Goal: Task Accomplishment & Management: Manage account settings

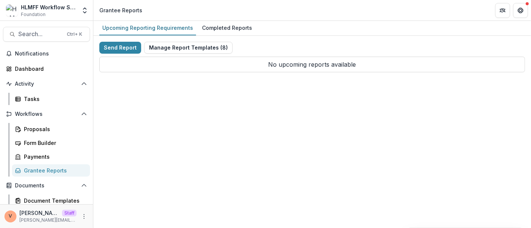
click at [185, 46] on button "Manage Report Templates ( 8 )" at bounding box center [188, 48] width 88 height 12
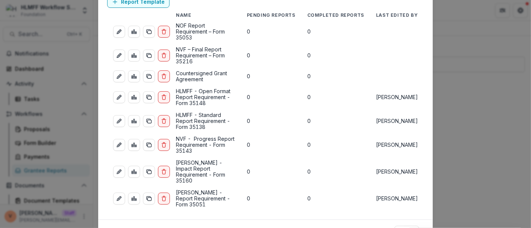
scroll to position [47, 0]
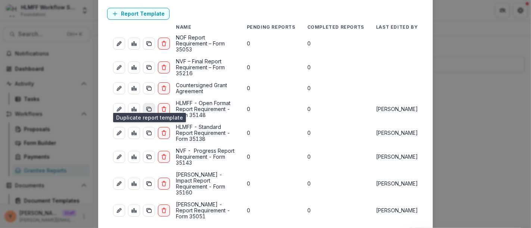
click at [148, 106] on icon "duplicate-report-responses" at bounding box center [149, 109] width 6 height 6
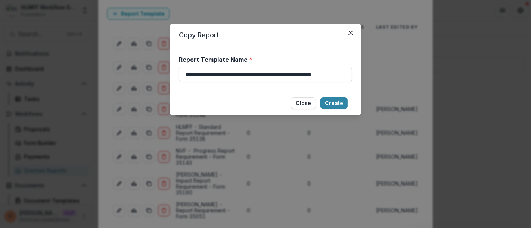
click at [346, 74] on input "**********" at bounding box center [265, 74] width 173 height 15
paste input "**********"
type input "**********"
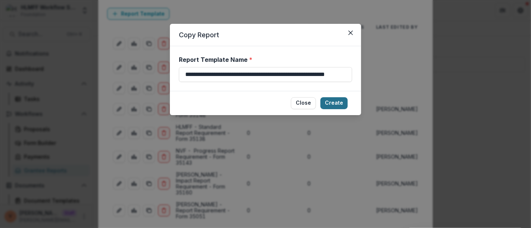
scroll to position [0, 0]
click at [337, 103] on button "Create" at bounding box center [333, 103] width 27 height 12
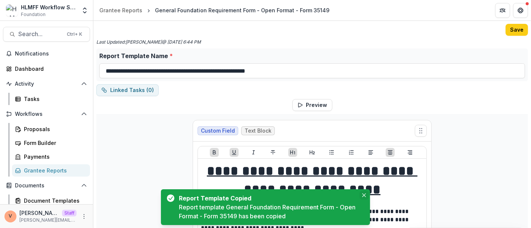
click at [363, 196] on icon "Close" at bounding box center [364, 196] width 4 height 4
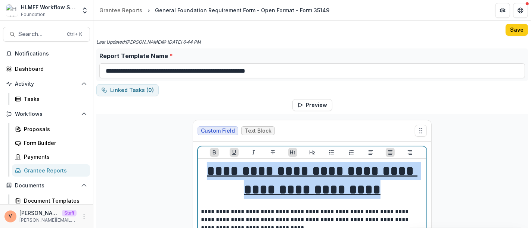
drag, startPoint x: 418, startPoint y: 190, endPoint x: 239, endPoint y: 170, distance: 180.3
click at [239, 170] on h1 "**********" at bounding box center [312, 181] width 222 height 38
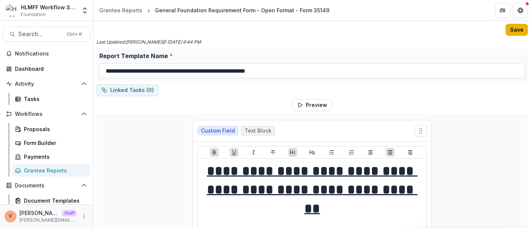
click at [516, 32] on button "Save" at bounding box center [516, 30] width 22 height 12
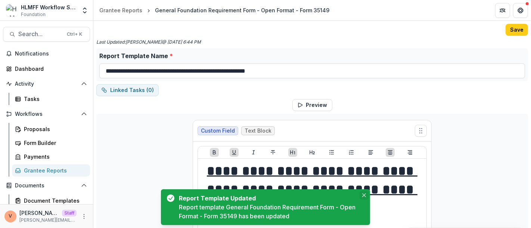
click at [365, 197] on icon "Close" at bounding box center [364, 196] width 4 height 4
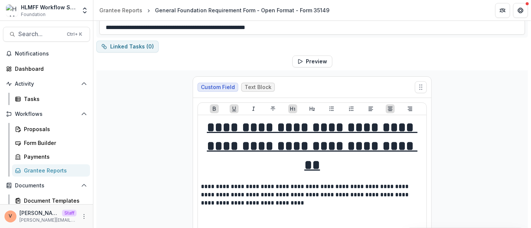
scroll to position [83, 0]
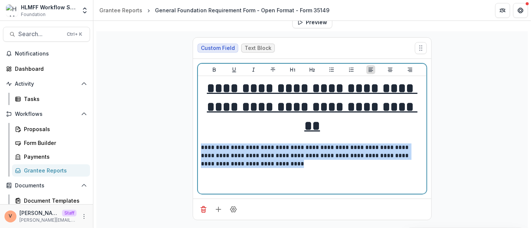
drag, startPoint x: 253, startPoint y: 145, endPoint x: 198, endPoint y: 128, distance: 58.0
click at [198, 128] on div "**********" at bounding box center [312, 135] width 228 height 118
paste div
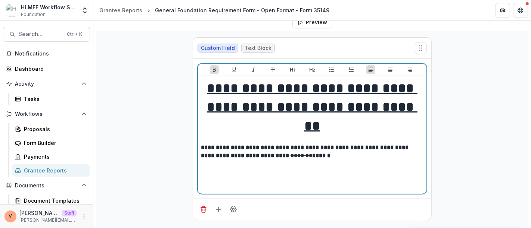
click at [312, 153] on strong "******" at bounding box center [321, 156] width 18 height 6
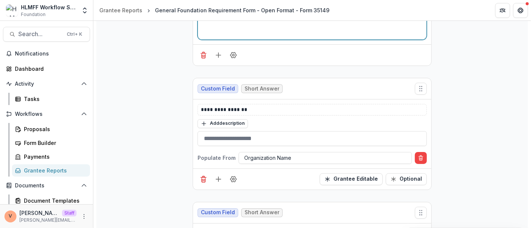
scroll to position [207, 0]
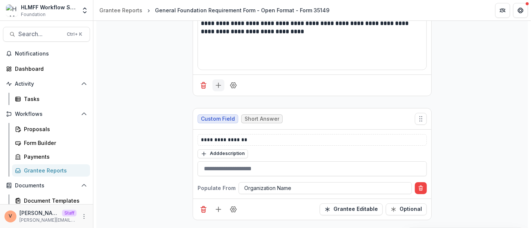
click at [216, 85] on line "Add field" at bounding box center [218, 85] width 5 height 0
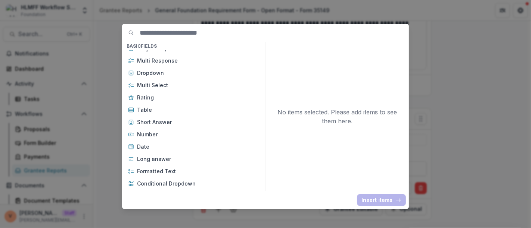
scroll to position [124, 0]
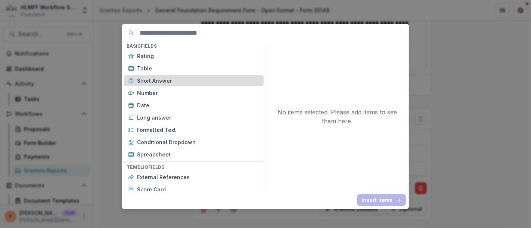
click at [166, 79] on p "Short Answer" at bounding box center [198, 81] width 122 height 8
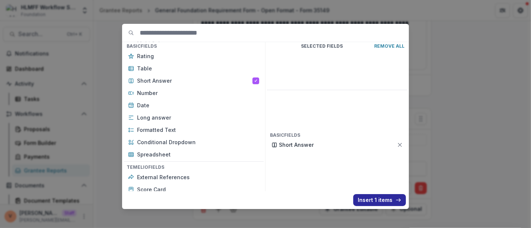
click at [372, 201] on button "Insert 1 items" at bounding box center [379, 200] width 53 height 12
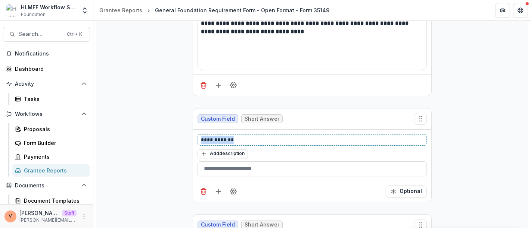
drag, startPoint x: 241, startPoint y: 136, endPoint x: 168, endPoint y: 139, distance: 74.0
drag, startPoint x: 210, startPoint y: 136, endPoint x: 168, endPoint y: 136, distance: 42.5
click at [233, 194] on button "Field Settings" at bounding box center [233, 192] width 12 height 12
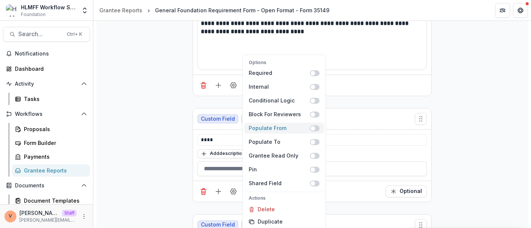
click at [315, 127] on span at bounding box center [315, 128] width 10 height 6
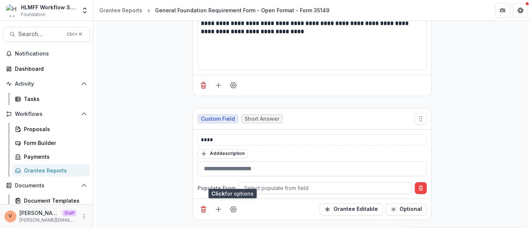
click at [288, 187] on div at bounding box center [325, 188] width 162 height 9
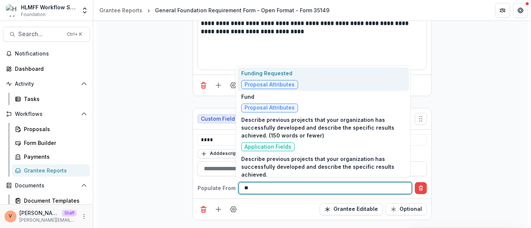
type input "***"
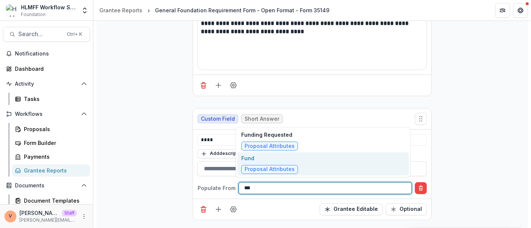
click at [288, 162] on div "Fund Proposal Attributes" at bounding box center [269, 164] width 57 height 20
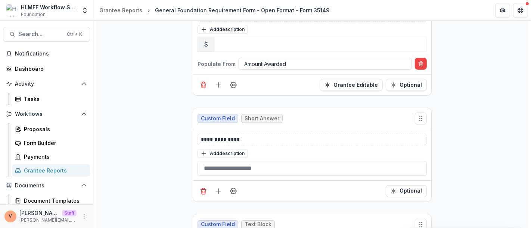
scroll to position [829, 0]
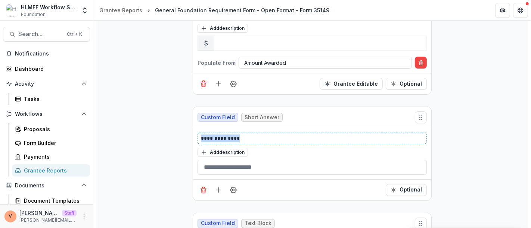
drag, startPoint x: 240, startPoint y: 132, endPoint x: 166, endPoint y: 133, distance: 73.1
copy p "**********"
click at [218, 82] on line "Add field" at bounding box center [218, 84] width 0 height 5
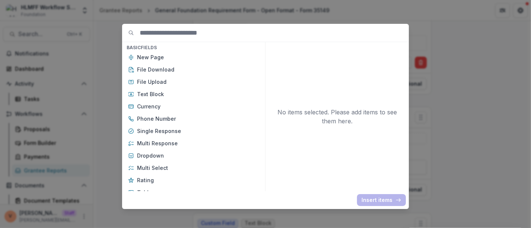
click at [460, 137] on div "Basic Fields New Page File Download File Upload Text Block Currency Phone Numbe…" at bounding box center [265, 114] width 531 height 228
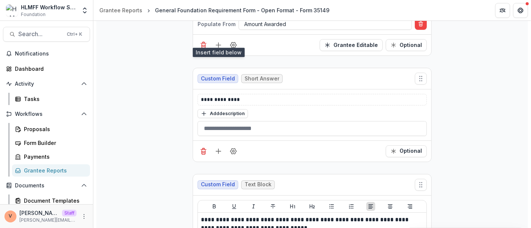
scroll to position [871, 0]
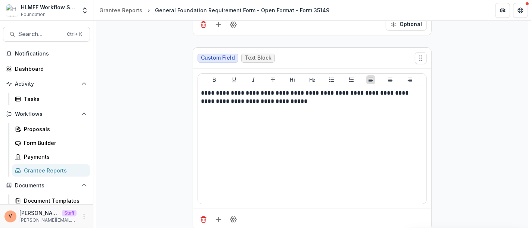
scroll to position [953, 0]
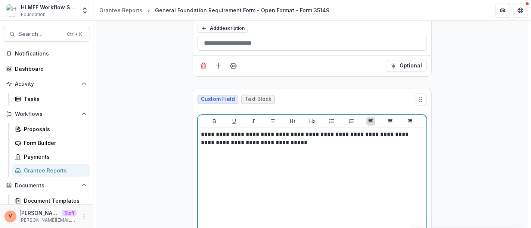
drag, startPoint x: 258, startPoint y: 135, endPoint x: 200, endPoint y: 126, distance: 58.1
click at [201, 131] on div "**********" at bounding box center [312, 187] width 222 height 112
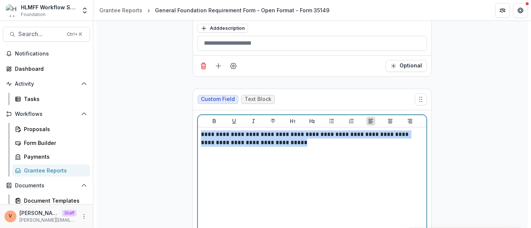
drag, startPoint x: 274, startPoint y: 139, endPoint x: 189, endPoint y: 127, distance: 85.9
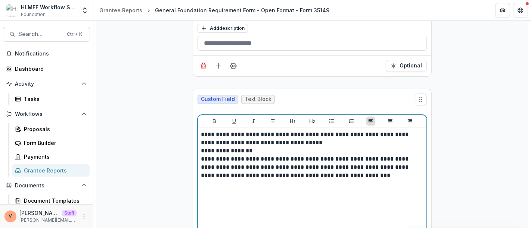
click at [321, 139] on p "**********" at bounding box center [312, 139] width 223 height 16
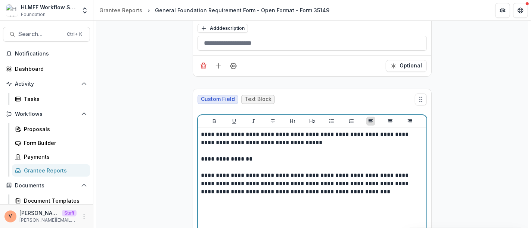
click at [355, 187] on p "**********" at bounding box center [312, 184] width 223 height 25
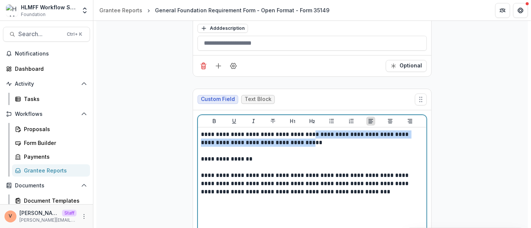
drag, startPoint x: 303, startPoint y: 131, endPoint x: 308, endPoint y: 136, distance: 7.1
click at [308, 136] on p "**********" at bounding box center [312, 139] width 223 height 16
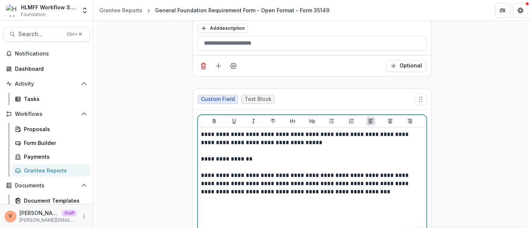
click at [321, 141] on p "**********" at bounding box center [312, 139] width 223 height 16
click at [268, 172] on p "**********" at bounding box center [312, 184] width 223 height 25
click at [338, 175] on p "**********" at bounding box center [312, 184] width 223 height 25
click at [353, 186] on p "**********" at bounding box center [312, 184] width 223 height 25
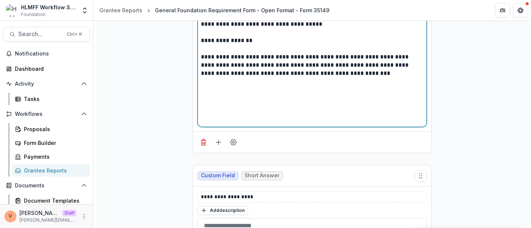
scroll to position [1036, 0]
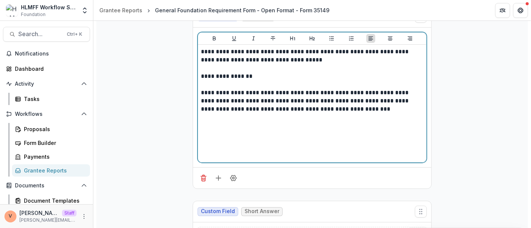
click at [360, 102] on p "**********" at bounding box center [312, 101] width 223 height 25
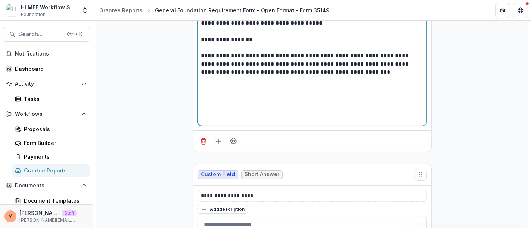
scroll to position [995, 0]
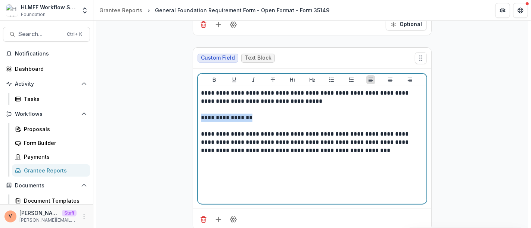
drag, startPoint x: 258, startPoint y: 112, endPoint x: 177, endPoint y: 113, distance: 81.0
click at [210, 75] on button "Bold" at bounding box center [214, 79] width 9 height 9
click at [231, 77] on icon "Underline" at bounding box center [234, 80] width 6 height 6
click at [284, 122] on p at bounding box center [312, 126] width 222 height 8
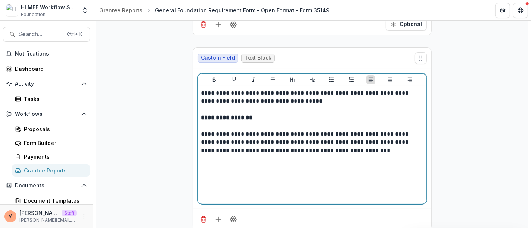
click at [273, 122] on p at bounding box center [312, 126] width 222 height 8
click at [280, 114] on p "**********" at bounding box center [312, 118] width 223 height 8
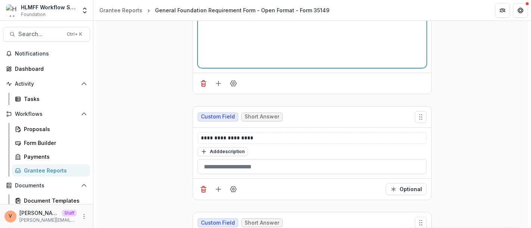
scroll to position [1161, 0]
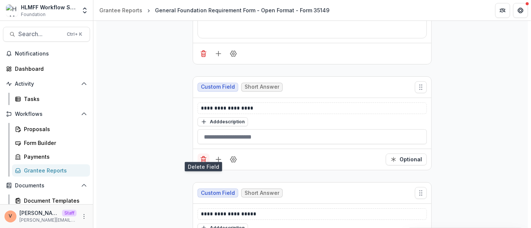
click at [203, 156] on icon "Delete field" at bounding box center [203, 159] width 7 height 7
click at [202, 156] on icon "Delete field" at bounding box center [203, 159] width 7 height 7
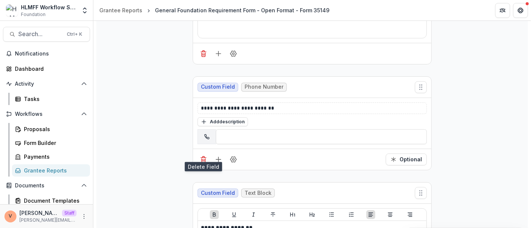
click at [202, 156] on icon "Delete field" at bounding box center [203, 159] width 7 height 7
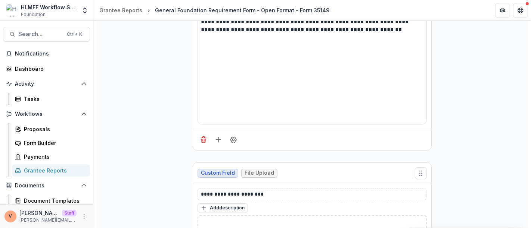
scroll to position [1285, 0]
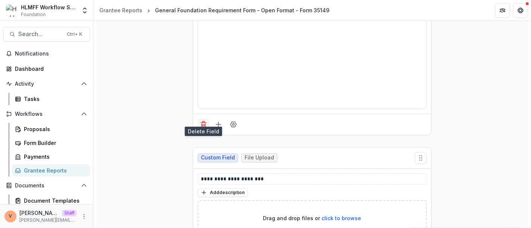
click at [201, 121] on icon "Delete field" at bounding box center [203, 124] width 7 height 7
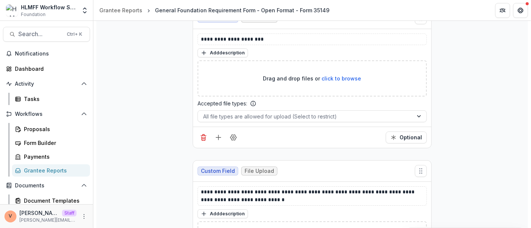
scroll to position [1149, 0]
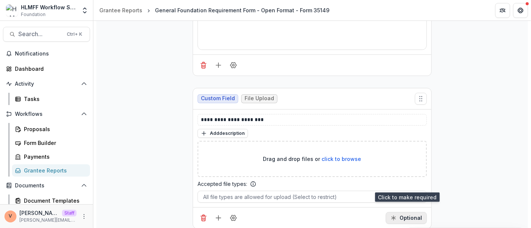
click at [408, 213] on button "Optional" at bounding box center [405, 218] width 41 height 12
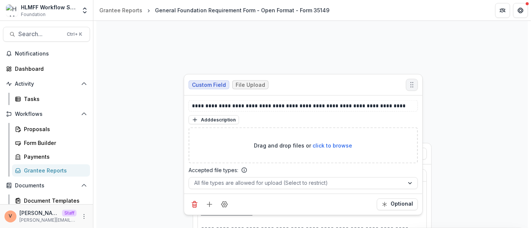
scroll to position [1034, 0]
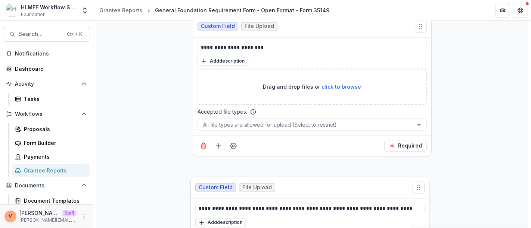
drag, startPoint x: 419, startPoint y: 105, endPoint x: 417, endPoint y: 193, distance: 88.1
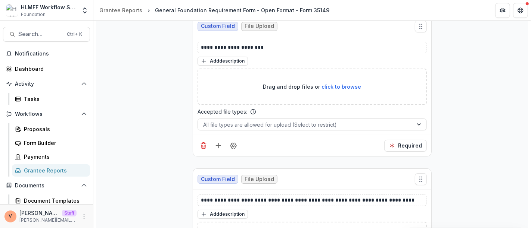
scroll to position [1222, 0]
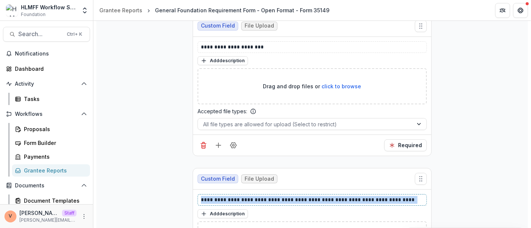
drag, startPoint x: 409, startPoint y: 193, endPoint x: 181, endPoint y: 193, distance: 227.2
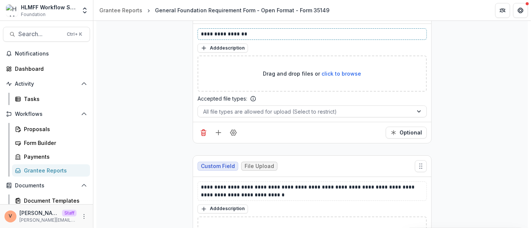
scroll to position [1346, 0]
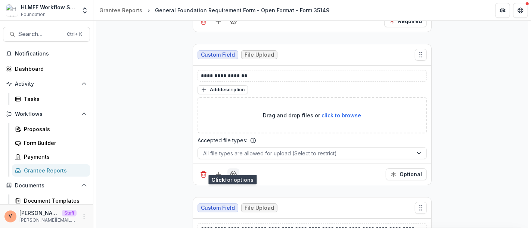
click at [231, 171] on icon "Field Settings" at bounding box center [232, 174] width 7 height 7
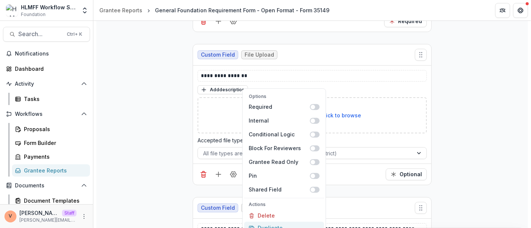
click at [284, 222] on button "Duplicate" at bounding box center [284, 228] width 80 height 12
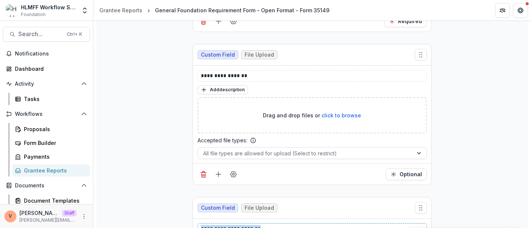
drag, startPoint x: 257, startPoint y: 218, endPoint x: 178, endPoint y: 219, distance: 79.5
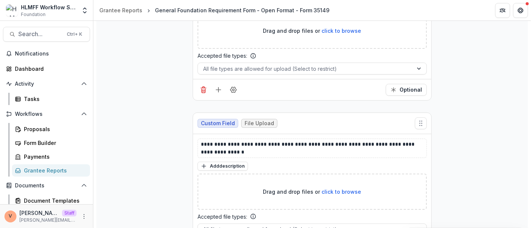
scroll to position [1761, 0]
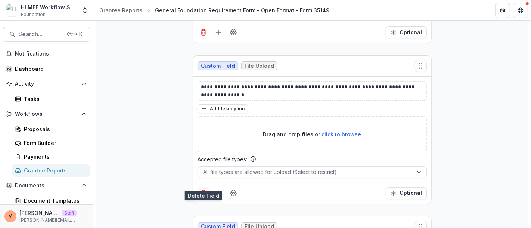
click at [204, 194] on line "Delete field" at bounding box center [204, 195] width 0 height 2
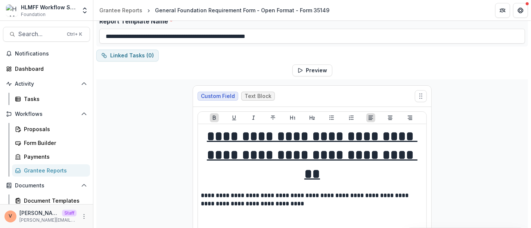
scroll to position [0, 0]
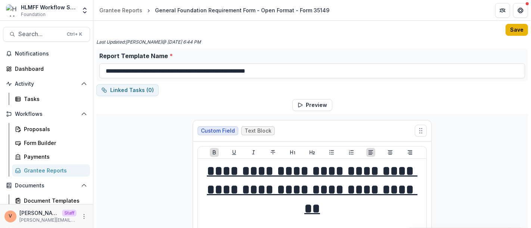
click at [509, 29] on button "Save" at bounding box center [516, 30] width 22 height 12
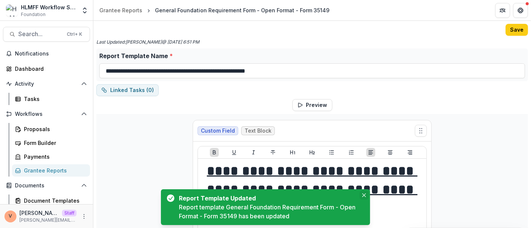
click at [365, 197] on icon "Close" at bounding box center [364, 196] width 4 height 4
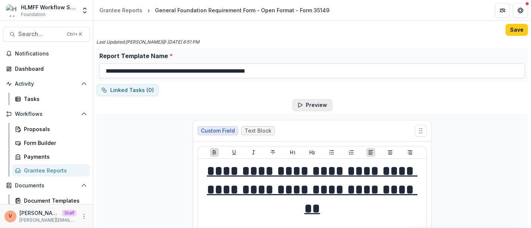
click at [316, 106] on button "Preview" at bounding box center [312, 105] width 40 height 12
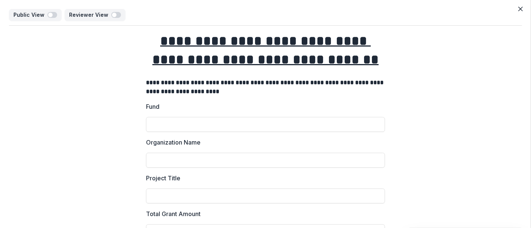
click at [521, 8] on button "Close" at bounding box center [520, 9] width 12 height 12
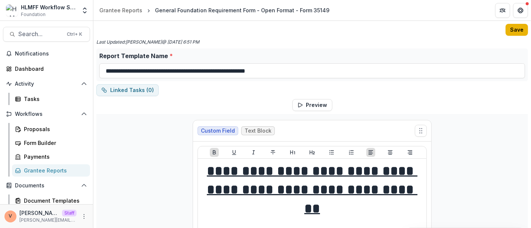
click at [515, 31] on button "Save" at bounding box center [516, 30] width 22 height 12
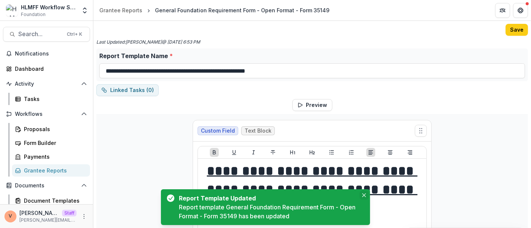
click at [366, 194] on button "Close" at bounding box center [363, 195] width 9 height 9
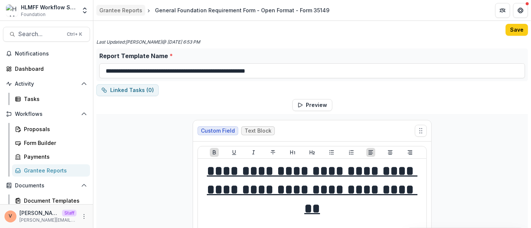
click at [121, 10] on div "Grantee Reports" at bounding box center [120, 10] width 43 height 8
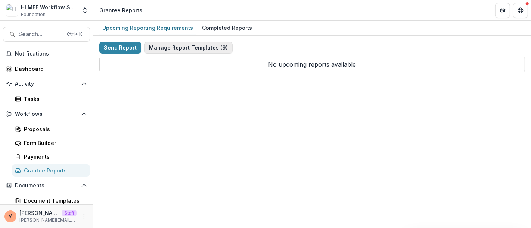
click at [180, 48] on button "Manage Report Templates ( 9 )" at bounding box center [188, 48] width 88 height 12
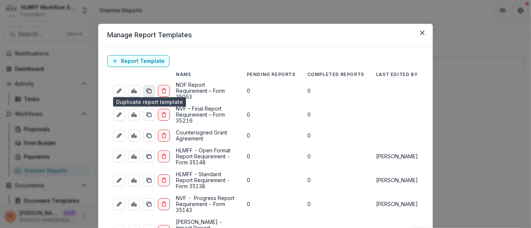
click at [148, 88] on icon "duplicate-report-responses" at bounding box center [149, 91] width 6 height 6
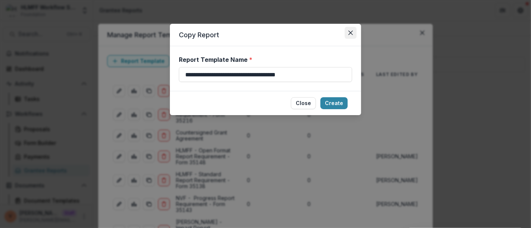
click at [350, 34] on icon "Close" at bounding box center [350, 33] width 4 height 4
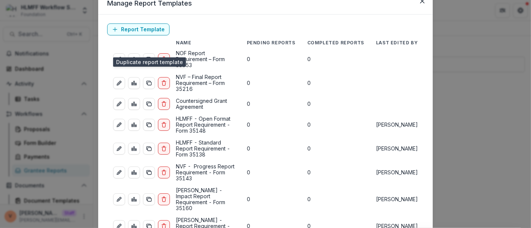
scroll to position [41, 0]
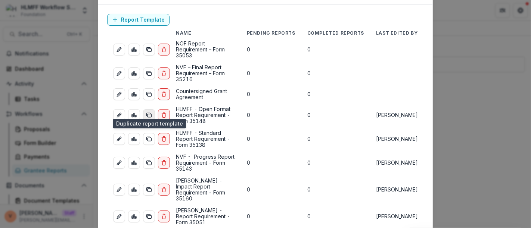
click at [149, 112] on icon "duplicate-report-responses" at bounding box center [149, 115] width 6 height 6
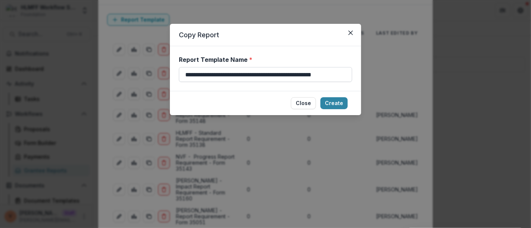
click at [336, 72] on input "**********" at bounding box center [265, 74] width 173 height 15
paste input "**********"
type input "**********"
click at [337, 103] on button "Create" at bounding box center [333, 103] width 27 height 12
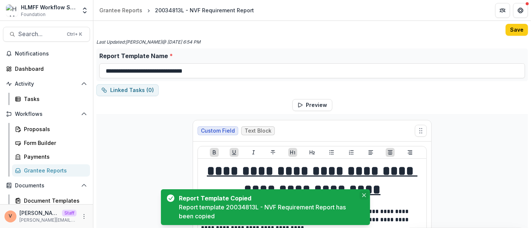
click at [366, 197] on icon "Close" at bounding box center [364, 196] width 4 height 4
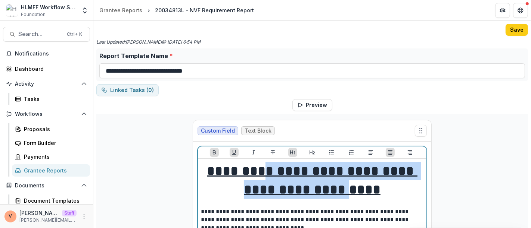
drag, startPoint x: 419, startPoint y: 189, endPoint x: 299, endPoint y: 180, distance: 120.9
click at [299, 180] on h1 "**********" at bounding box center [312, 181] width 222 height 38
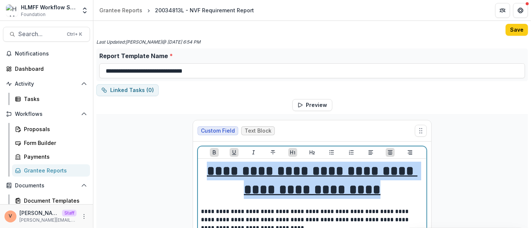
drag, startPoint x: 415, startPoint y: 189, endPoint x: 235, endPoint y: 165, distance: 181.5
click at [235, 165] on h1 "**********" at bounding box center [312, 181] width 222 height 38
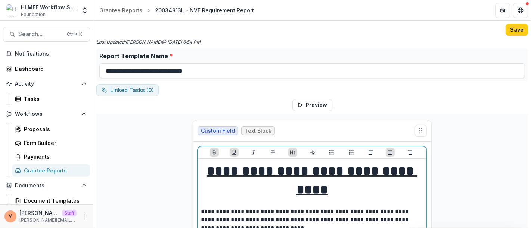
click at [328, 169] on u "**********" at bounding box center [312, 181] width 210 height 32
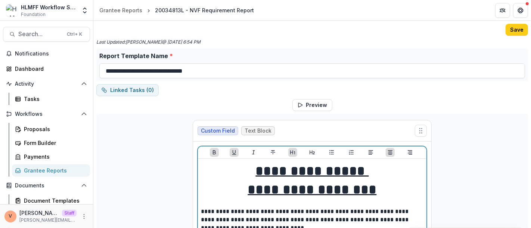
click at [386, 191] on h1 "**********" at bounding box center [312, 190] width 222 height 19
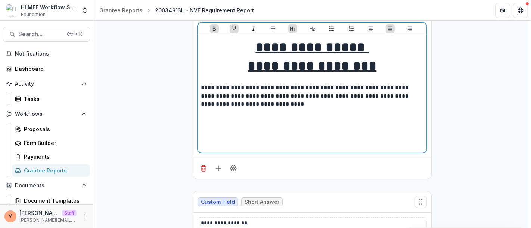
scroll to position [124, 0]
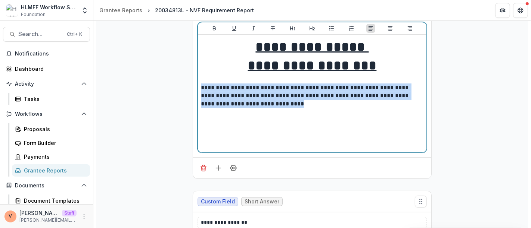
drag, startPoint x: 256, startPoint y: 106, endPoint x: 198, endPoint y: 87, distance: 60.7
click at [198, 87] on div "**********" at bounding box center [312, 94] width 228 height 118
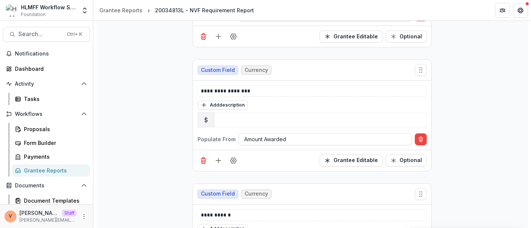
scroll to position [497, 0]
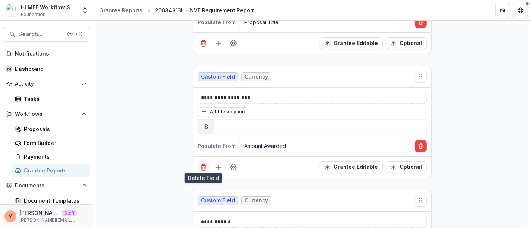
click at [204, 168] on line "Delete field" at bounding box center [204, 169] width 0 height 2
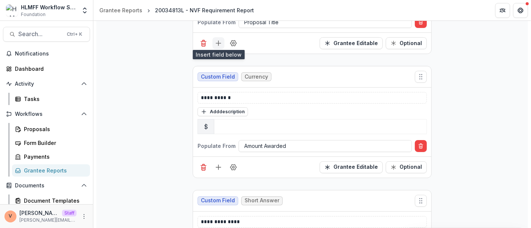
click at [218, 41] on icon "Add field" at bounding box center [218, 43] width 7 height 7
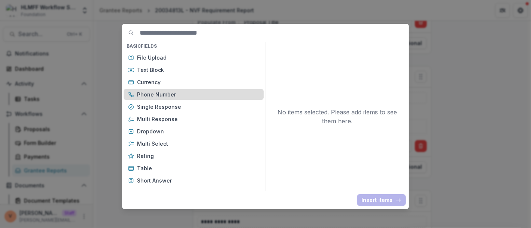
scroll to position [41, 0]
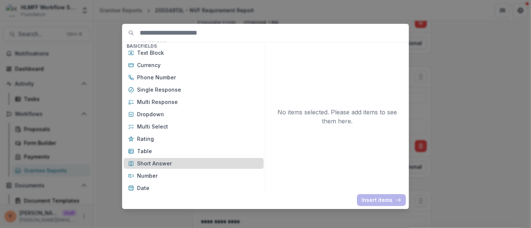
click at [165, 162] on p "Short Answer" at bounding box center [198, 164] width 122 height 8
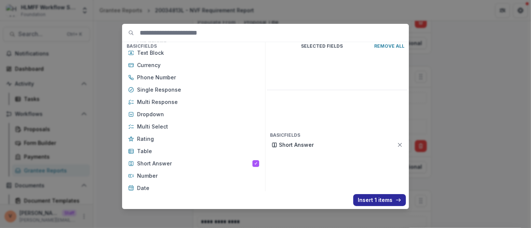
click at [374, 202] on button "Insert 1 items" at bounding box center [379, 200] width 53 height 12
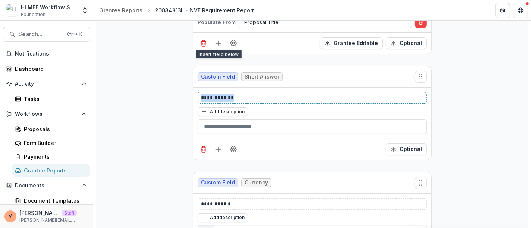
drag, startPoint x: 227, startPoint y: 94, endPoint x: 179, endPoint y: 94, distance: 48.5
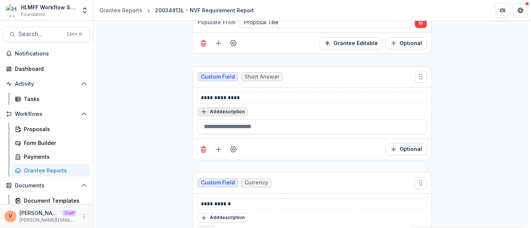
click at [222, 110] on button "Add description" at bounding box center [222, 111] width 50 height 9
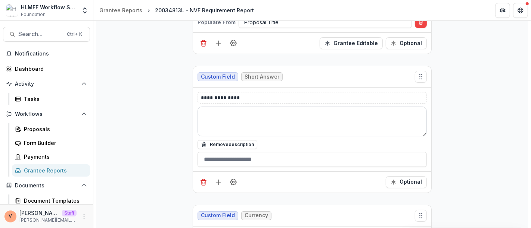
click at [228, 124] on textarea at bounding box center [311, 122] width 229 height 30
paste textarea "**********"
drag, startPoint x: 274, startPoint y: 112, endPoint x: 199, endPoint y: 112, distance: 74.6
click at [199, 112] on textarea "**********" at bounding box center [311, 122] width 229 height 30
type textarea "**********"
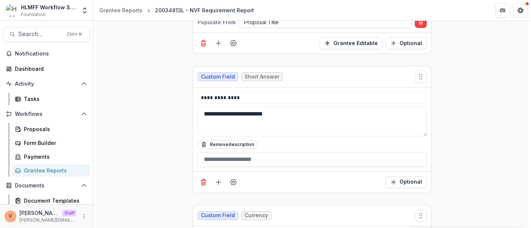
click at [310, 112] on textarea "**********" at bounding box center [311, 122] width 229 height 30
click at [231, 182] on icon "Field Settings" at bounding box center [233, 183] width 6 height 6
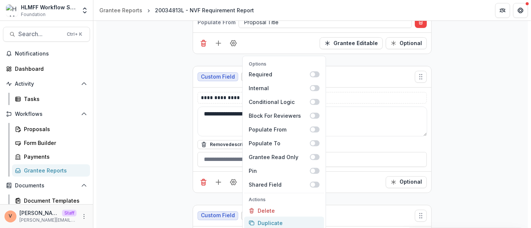
click at [283, 221] on button "Duplicate" at bounding box center [284, 223] width 80 height 12
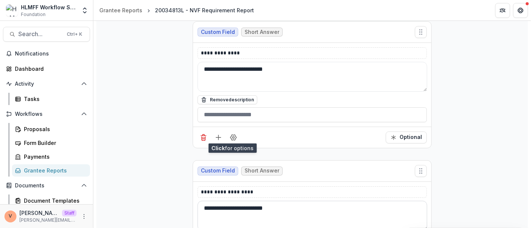
scroll to position [580, 0]
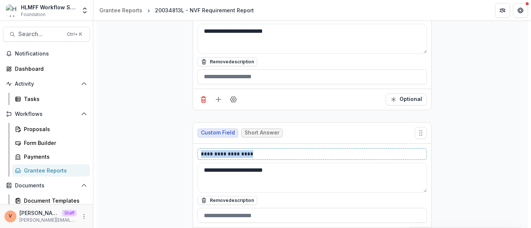
drag, startPoint x: 261, startPoint y: 151, endPoint x: 150, endPoint y: 153, distance: 111.2
drag, startPoint x: 291, startPoint y: 168, endPoint x: 171, endPoint y: 172, distance: 119.8
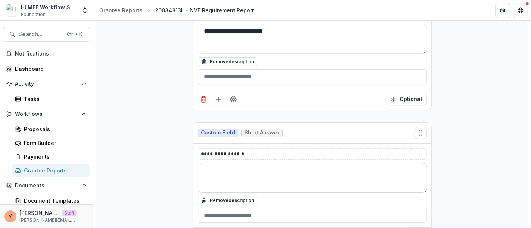
click at [243, 172] on textarea at bounding box center [311, 178] width 229 height 30
paste textarea "**********"
click at [270, 168] on textarea "**********" at bounding box center [311, 178] width 229 height 30
click at [309, 165] on textarea "**********" at bounding box center [311, 178] width 229 height 30
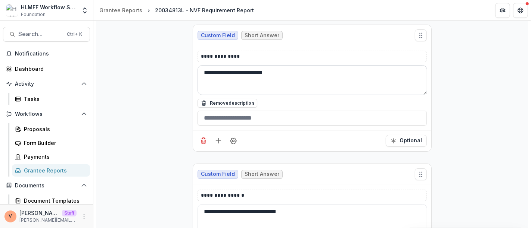
type textarea "**********"
click at [294, 72] on textarea "**********" at bounding box center [311, 80] width 229 height 30
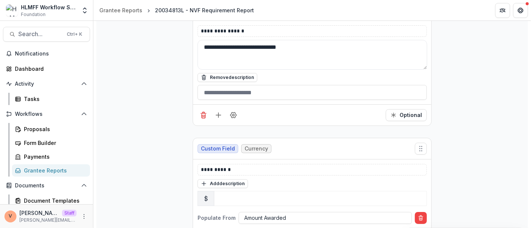
scroll to position [704, 0]
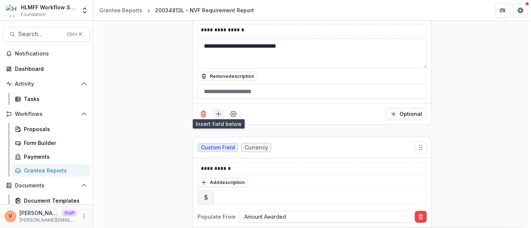
click at [217, 110] on icon "Add field" at bounding box center [218, 113] width 7 height 7
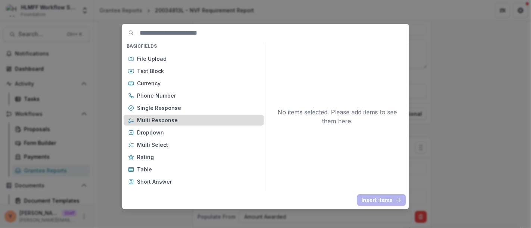
scroll to position [41, 0]
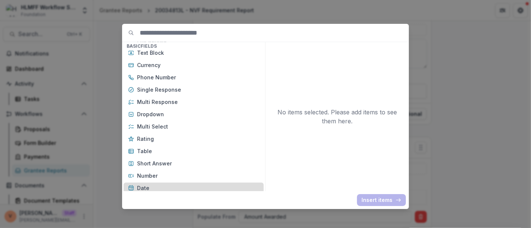
click at [153, 185] on p "Date" at bounding box center [198, 188] width 122 height 8
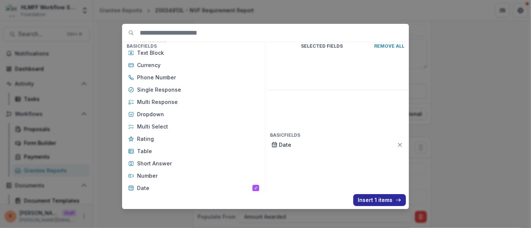
click at [383, 201] on button "Insert 1 items" at bounding box center [379, 200] width 53 height 12
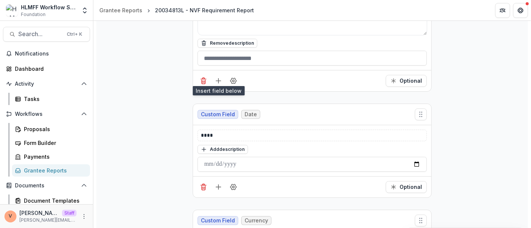
scroll to position [788, 0]
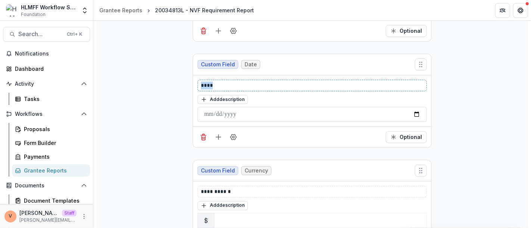
drag, startPoint x: 214, startPoint y: 81, endPoint x: 165, endPoint y: 81, distance: 48.9
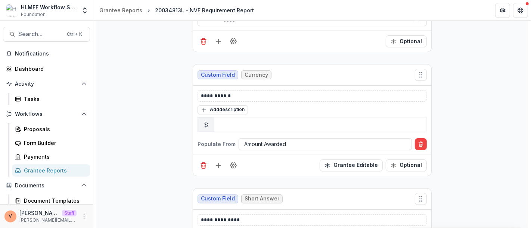
scroll to position [871, 0]
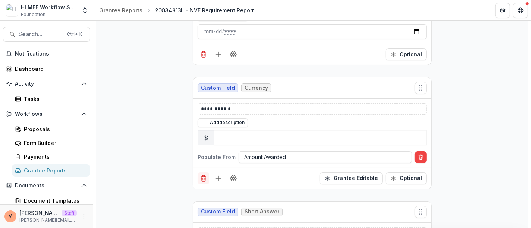
click at [205, 175] on icon "Delete field" at bounding box center [203, 178] width 7 height 7
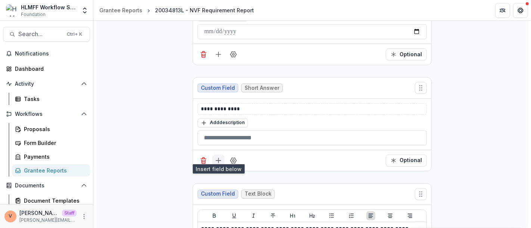
click at [219, 157] on icon "Add field" at bounding box center [218, 160] width 7 height 7
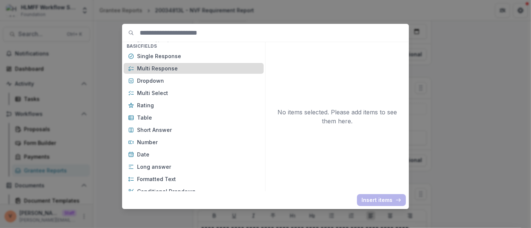
scroll to position [83, 0]
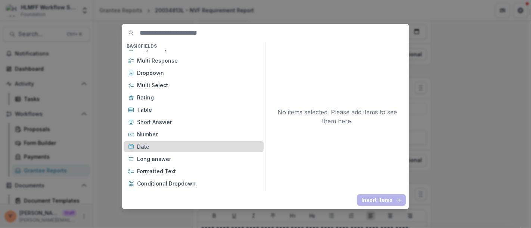
click at [154, 146] on p "Date" at bounding box center [198, 147] width 122 height 8
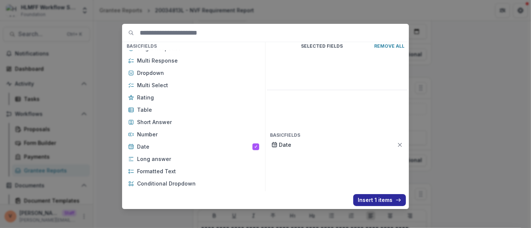
click at [369, 197] on button "Insert 1 items" at bounding box center [379, 200] width 53 height 12
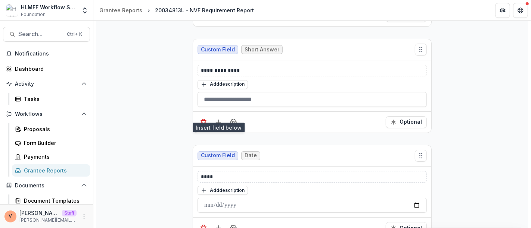
scroll to position [912, 0]
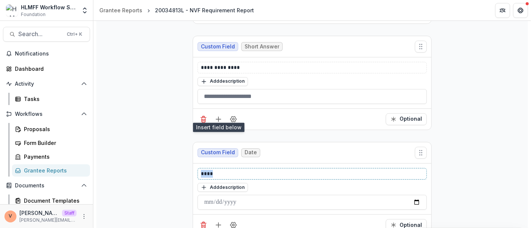
drag, startPoint x: 216, startPoint y: 166, endPoint x: 161, endPoint y: 165, distance: 54.9
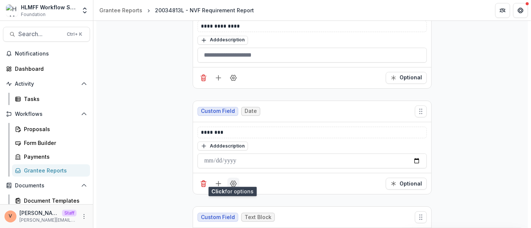
click at [235, 180] on icon "Field Settings" at bounding box center [232, 183] width 7 height 7
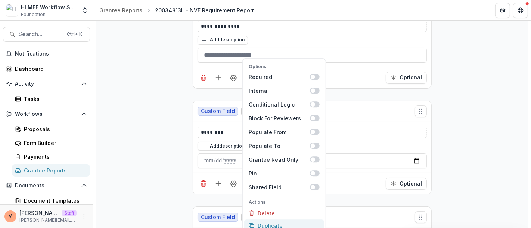
click at [272, 220] on button "Duplicate" at bounding box center [284, 226] width 80 height 12
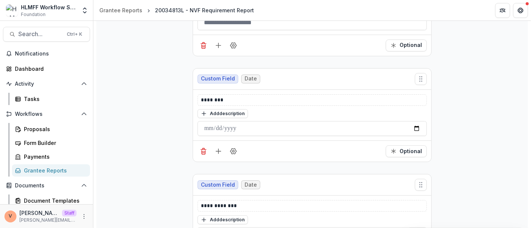
scroll to position [1036, 0]
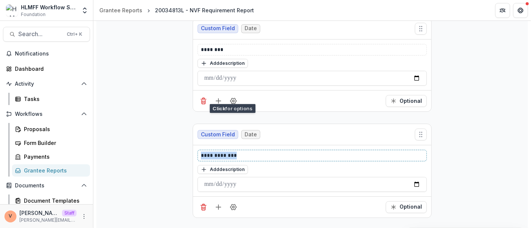
drag, startPoint x: 242, startPoint y: 150, endPoint x: 161, endPoint y: 149, distance: 81.3
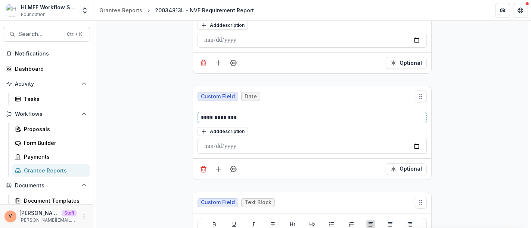
scroll to position [1119, 0]
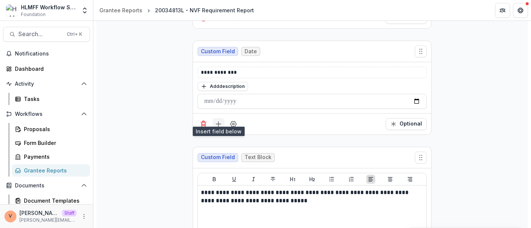
click at [218, 124] on line "Add field" at bounding box center [218, 124] width 5 height 0
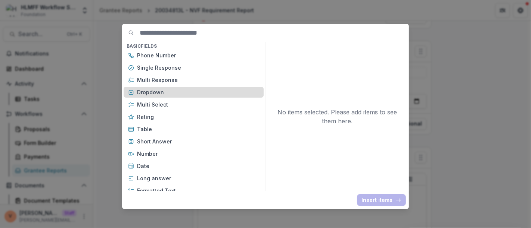
scroll to position [83, 0]
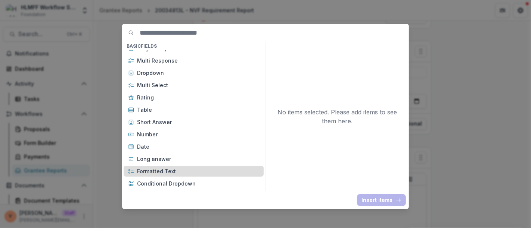
click at [178, 171] on p "Formatted Text" at bounding box center [198, 172] width 122 height 8
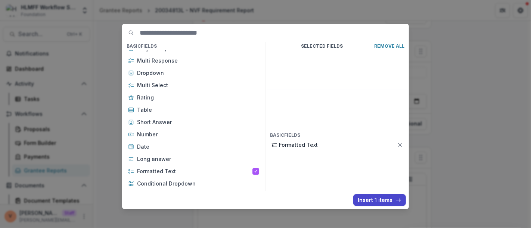
click at [372, 201] on button "Insert 1 items" at bounding box center [379, 200] width 53 height 12
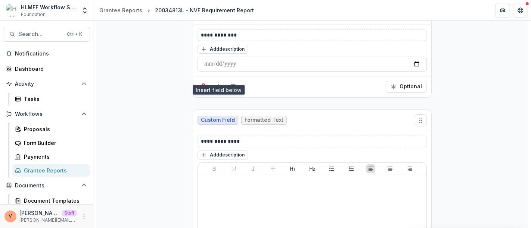
scroll to position [1161, 0]
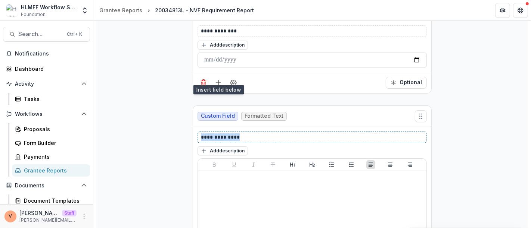
drag, startPoint x: 234, startPoint y: 130, endPoint x: 159, endPoint y: 134, distance: 74.7
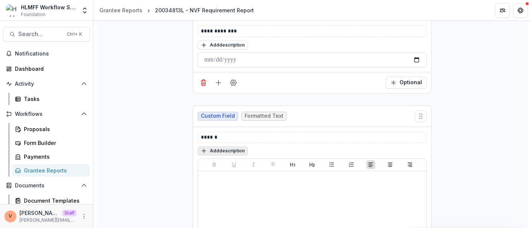
click at [234, 147] on button "Add description" at bounding box center [222, 151] width 50 height 9
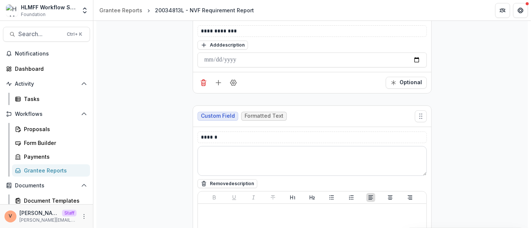
click at [237, 155] on textarea at bounding box center [311, 161] width 229 height 30
paste textarea "**********"
click at [242, 147] on textarea "**********" at bounding box center [311, 161] width 229 height 30
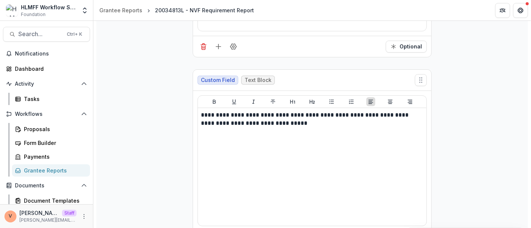
scroll to position [1534, 0]
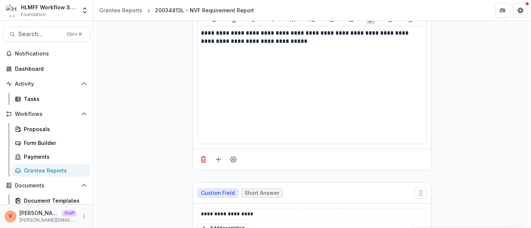
type textarea "**********"
click at [201, 156] on icon "Delete field" at bounding box center [203, 159] width 7 height 7
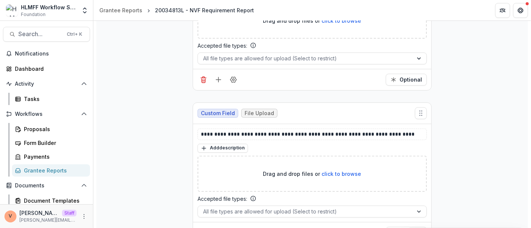
scroll to position [2789, 0]
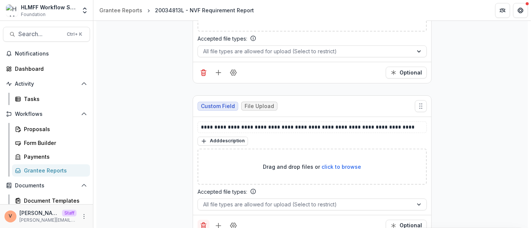
click at [201, 225] on icon "Delete field" at bounding box center [203, 227] width 4 height 4
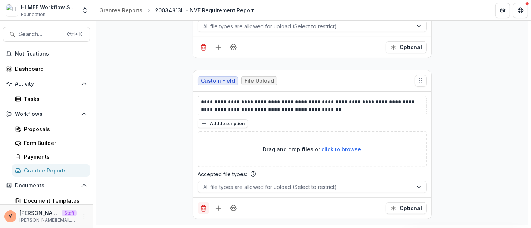
scroll to position [2636, 0]
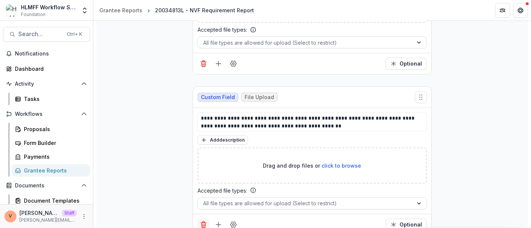
click at [201, 221] on icon "Delete field" at bounding box center [203, 224] width 7 height 7
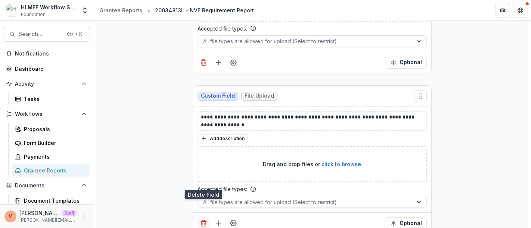
click at [203, 220] on icon "Delete field" at bounding box center [203, 223] width 7 height 7
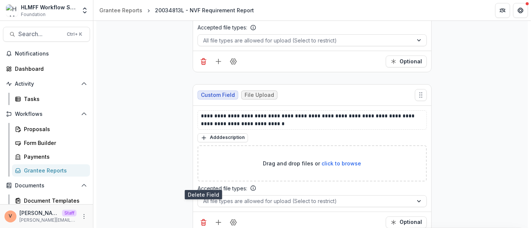
click at [203, 219] on icon "Delete field" at bounding box center [203, 222] width 7 height 7
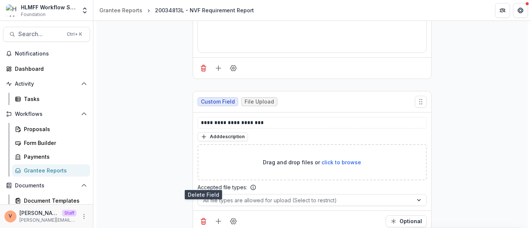
click at [203, 218] on icon "Delete field" at bounding box center [203, 221] width 7 height 7
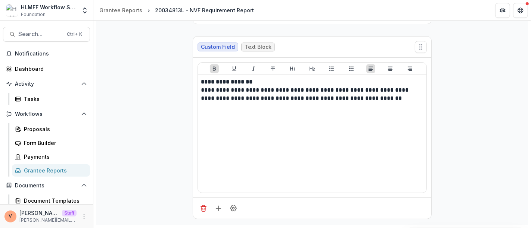
scroll to position [2004, 0]
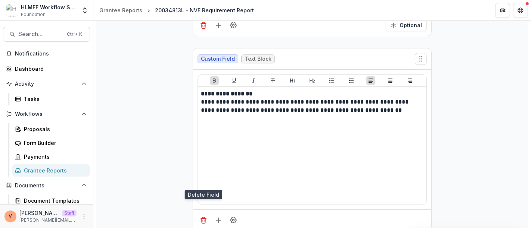
click at [203, 217] on icon "Delete field" at bounding box center [203, 220] width 7 height 7
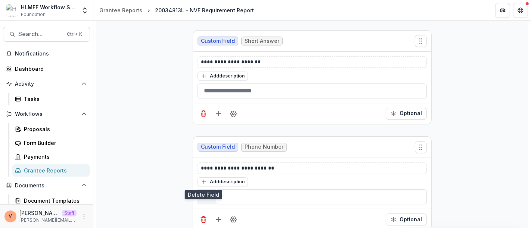
click at [203, 216] on icon "Delete field" at bounding box center [203, 219] width 7 height 7
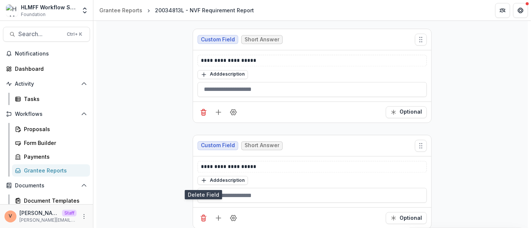
click at [203, 215] on icon "Delete field" at bounding box center [203, 218] width 7 height 7
click at [203, 214] on icon "Delete field" at bounding box center [203, 217] width 7 height 7
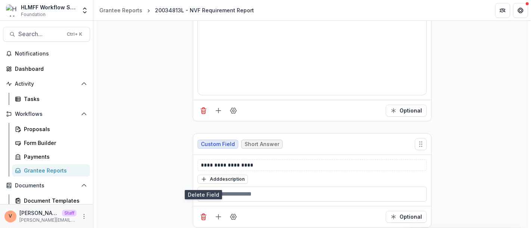
click at [203, 213] on icon "Delete field" at bounding box center [203, 216] width 7 height 7
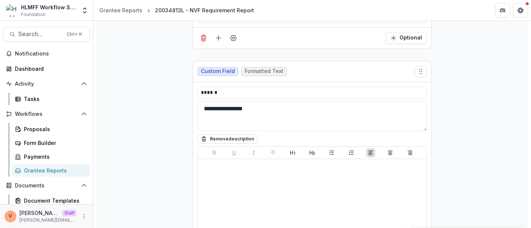
scroll to position [1199, 0]
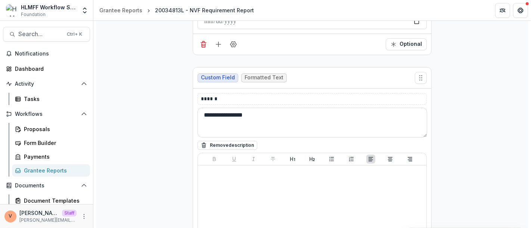
click at [271, 110] on textarea "**********" at bounding box center [311, 123] width 229 height 30
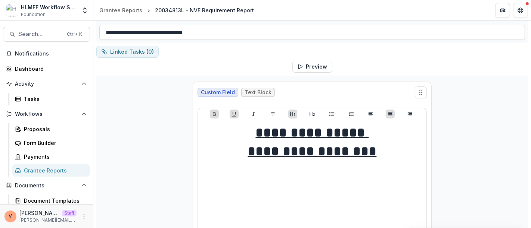
scroll to position [0, 0]
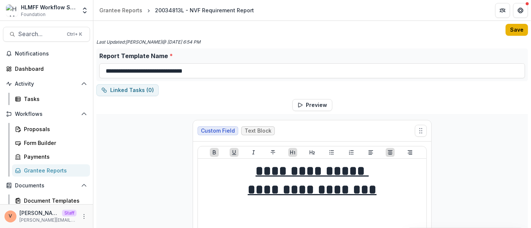
click at [507, 28] on button "Save" at bounding box center [516, 30] width 22 height 12
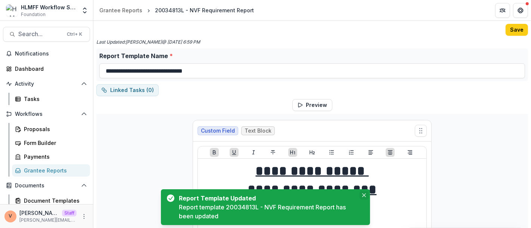
click at [363, 196] on icon "Close" at bounding box center [364, 196] width 4 height 4
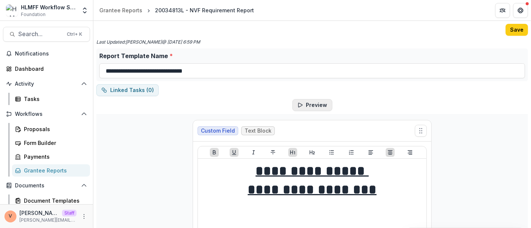
click at [314, 109] on button "Preview" at bounding box center [312, 105] width 40 height 12
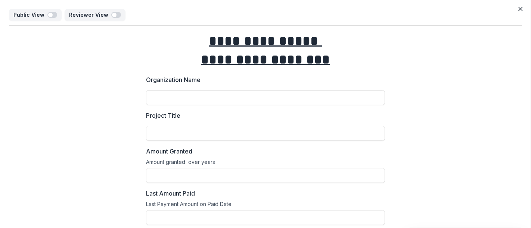
click at [357, 75] on label "Organization Name" at bounding box center [263, 79] width 234 height 9
click at [357, 90] on input "Organization Name" at bounding box center [265, 97] width 239 height 15
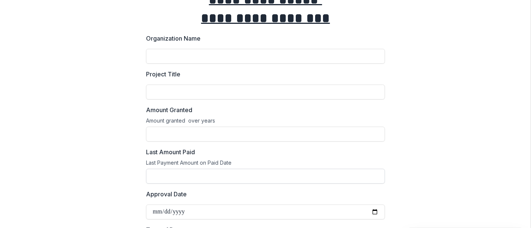
click at [283, 179] on input "Last Amount Paid" at bounding box center [265, 176] width 239 height 15
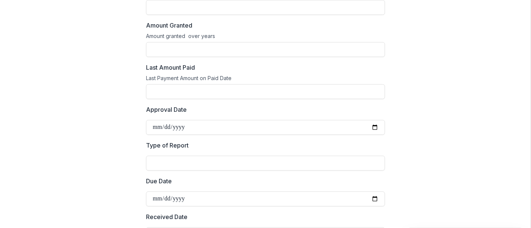
scroll to position [0, 0]
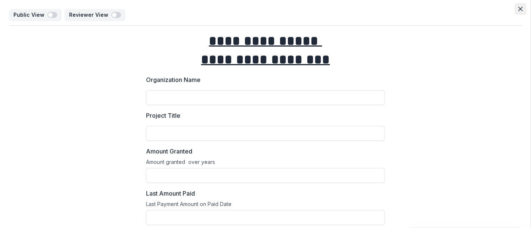
click at [518, 9] on icon "Close" at bounding box center [520, 9] width 4 height 4
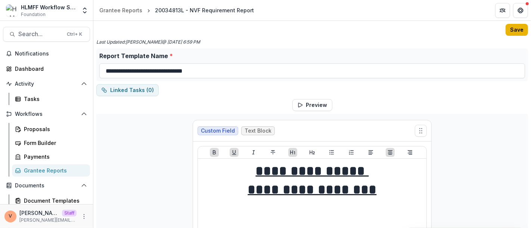
click at [512, 28] on button "Save" at bounding box center [516, 30] width 22 height 12
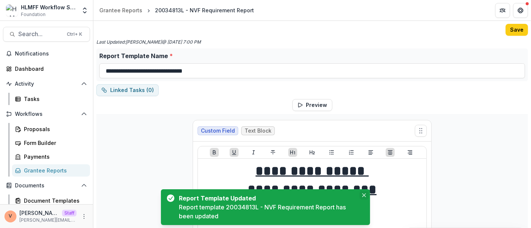
click at [365, 194] on icon "Close" at bounding box center [364, 196] width 4 height 4
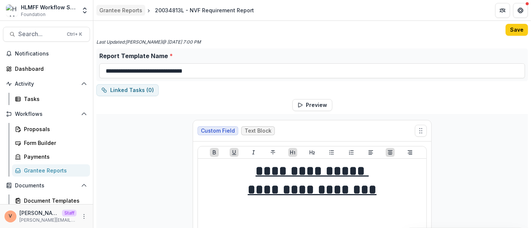
click at [116, 6] on link "Grantee Reports" at bounding box center [120, 10] width 49 height 11
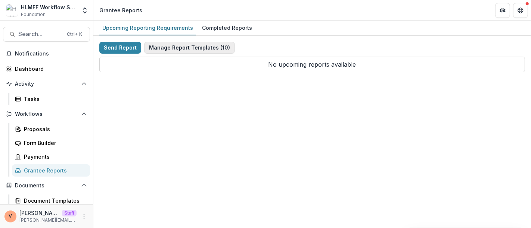
click at [204, 46] on button "Manage Report Templates ( 10 )" at bounding box center [189, 48] width 91 height 12
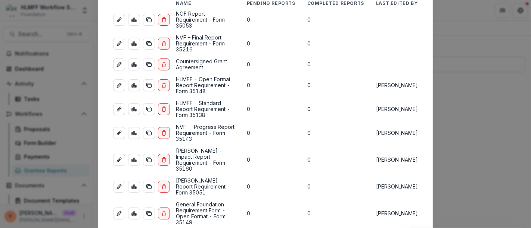
scroll to position [131, 0]
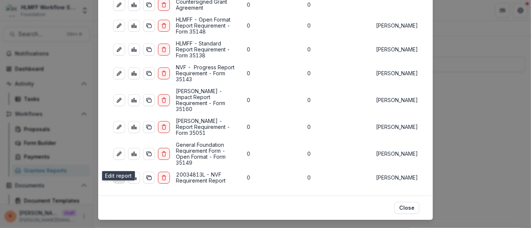
click at [120, 175] on icon "edit-report" at bounding box center [119, 178] width 6 height 6
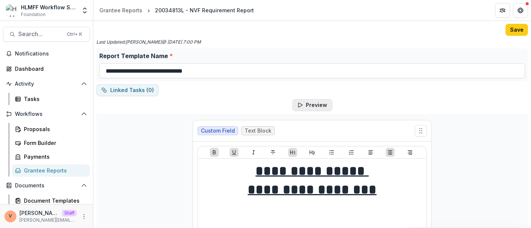
click at [316, 106] on button "Preview" at bounding box center [312, 105] width 40 height 12
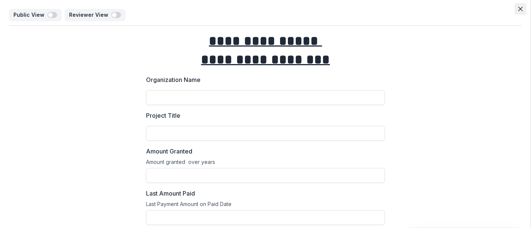
click at [521, 10] on button "Close" at bounding box center [520, 9] width 12 height 12
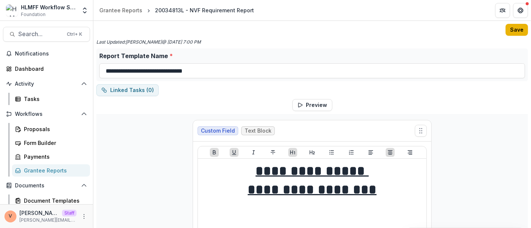
click at [512, 31] on button "Save" at bounding box center [516, 30] width 22 height 12
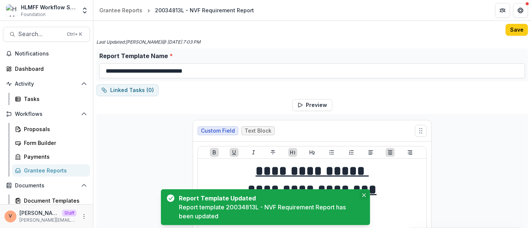
click at [363, 196] on icon "Close" at bounding box center [364, 196] width 4 height 4
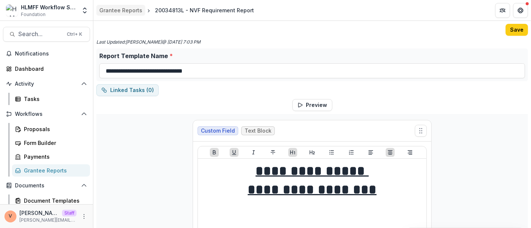
click at [125, 11] on div "Grantee Reports" at bounding box center [120, 10] width 43 height 8
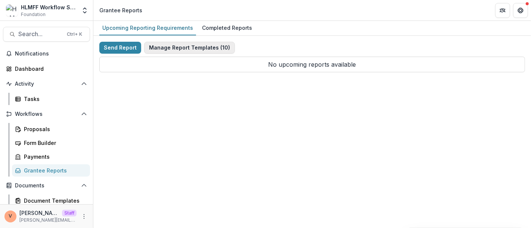
click at [204, 45] on button "Manage Report Templates ( 10 )" at bounding box center [189, 48] width 91 height 12
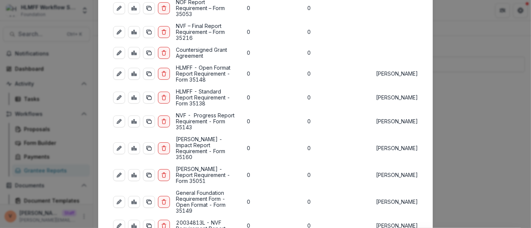
scroll to position [41, 0]
